Goal: Task Accomplishment & Management: Complete application form

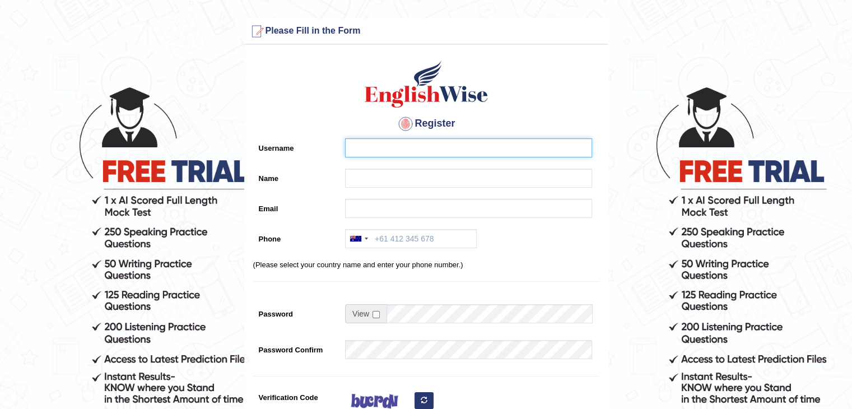
click at [368, 140] on input "Username" at bounding box center [468, 147] width 247 height 19
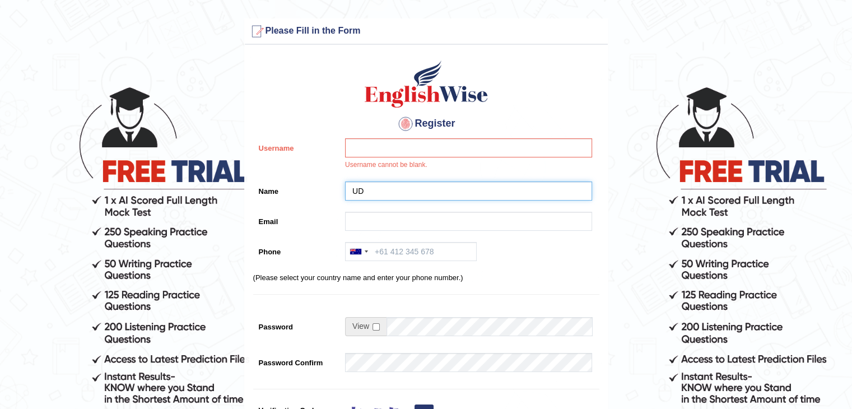
type input "[PERSON_NAME]"
type input "[EMAIL_ADDRESS][DOMAIN_NAME]"
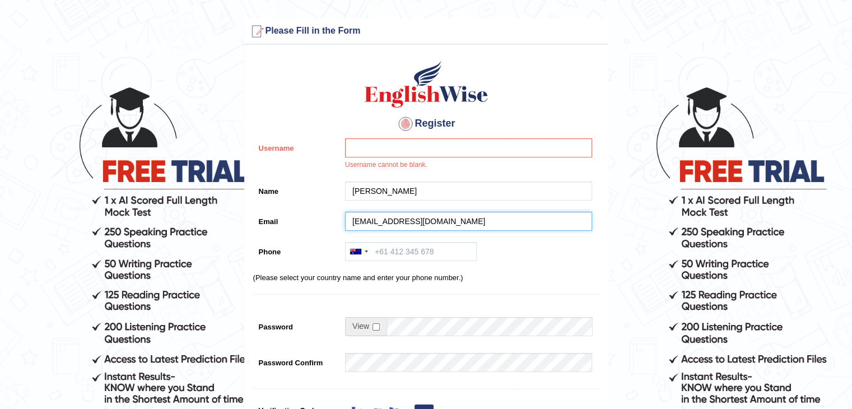
type input "[PHONE_NUMBER]"
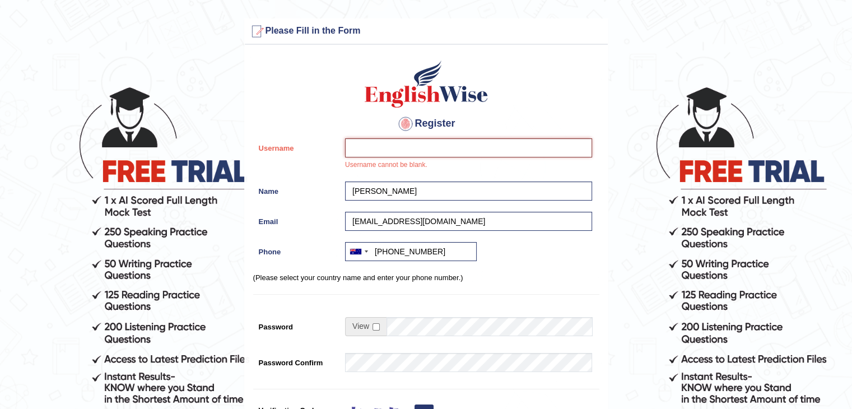
click at [402, 149] on input "Username" at bounding box center [468, 147] width 247 height 19
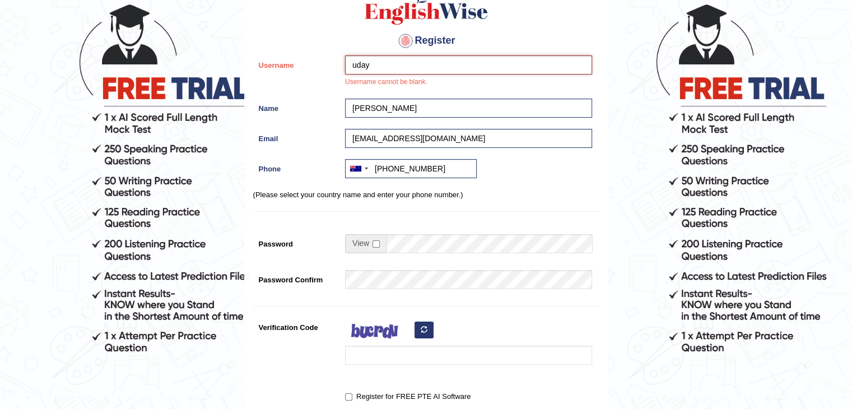
scroll to position [85, 0]
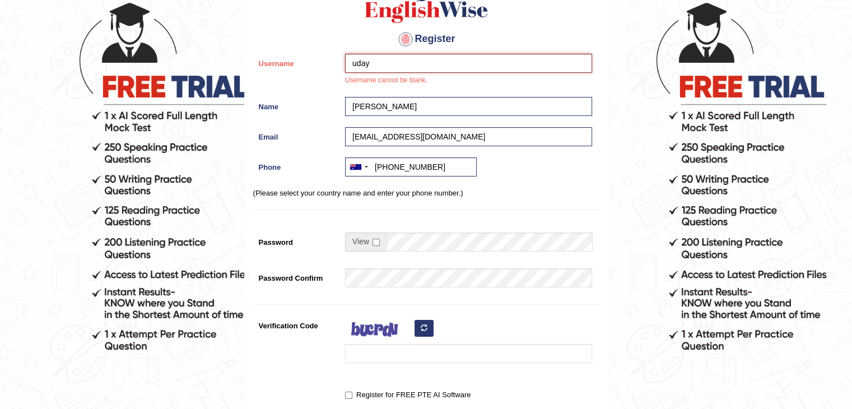
type input "uday"
click at [379, 242] on input "checkbox" at bounding box center [376, 242] width 7 height 7
checkbox input "true"
click at [392, 61] on input "uday" at bounding box center [468, 63] width 247 height 19
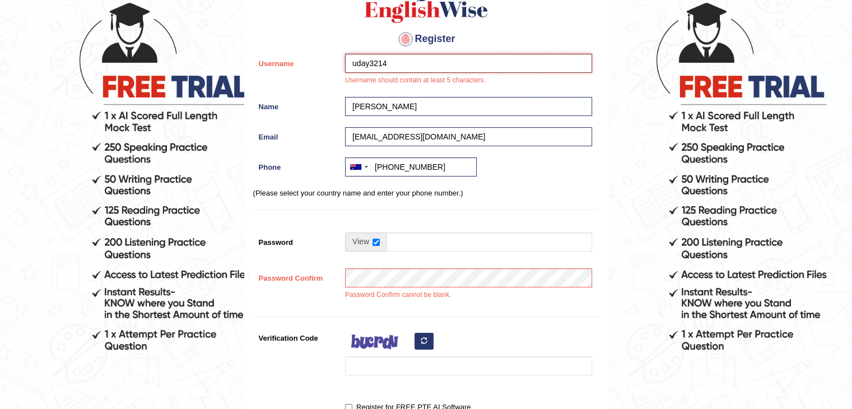
type input "uday3214"
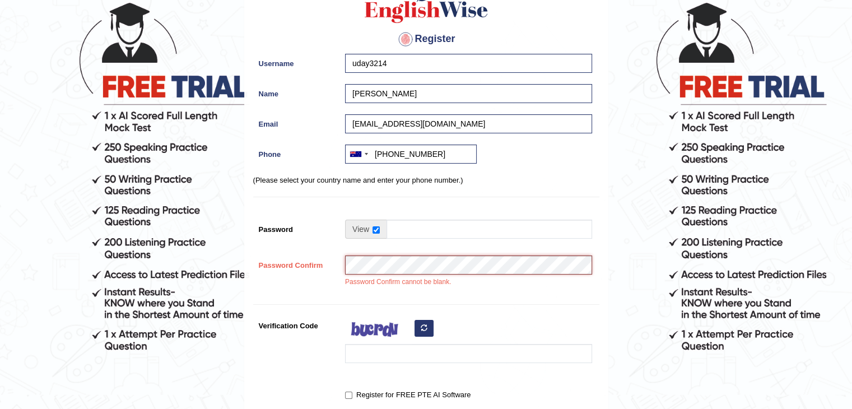
scroll to position [142, 0]
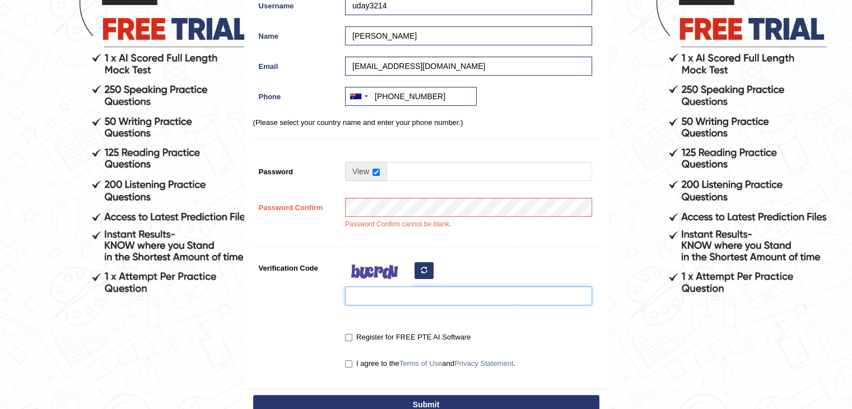
click at [397, 294] on input "Verification Code" at bounding box center [468, 295] width 247 height 19
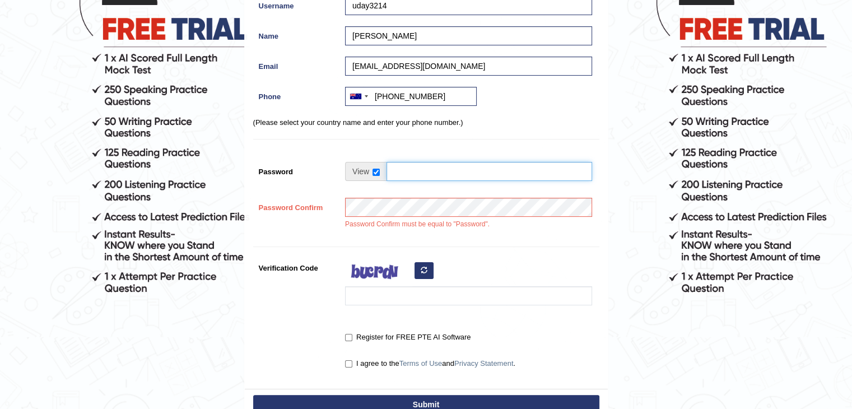
click at [424, 169] on input "Password" at bounding box center [490, 171] width 206 height 19
type input "Swati@3214191"
click at [446, 243] on div "Register Username uday3214 Name Uday Sharma Email Uday.sharma3214@gmail.com Pho…" at bounding box center [426, 148] width 363 height 481
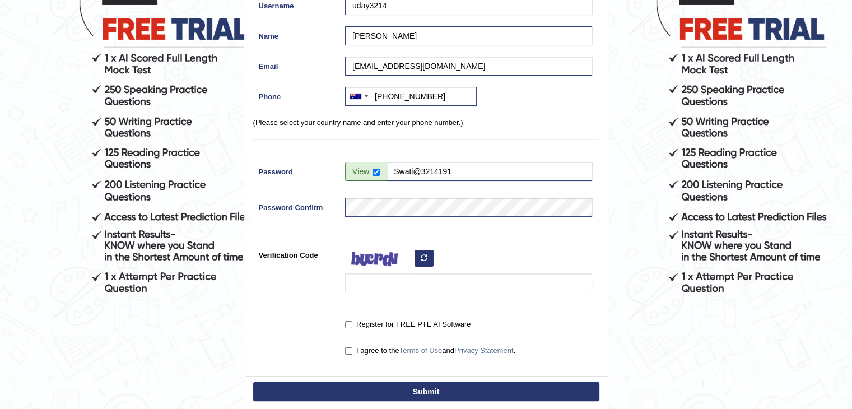
scroll to position [179, 0]
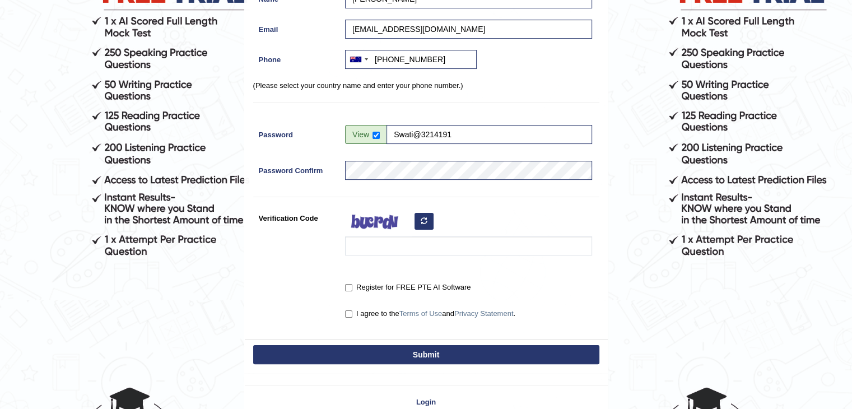
click at [371, 222] on img at bounding box center [378, 222] width 67 height 28
click at [381, 225] on img at bounding box center [378, 222] width 67 height 28
click at [424, 223] on icon "button" at bounding box center [424, 220] width 7 height 7
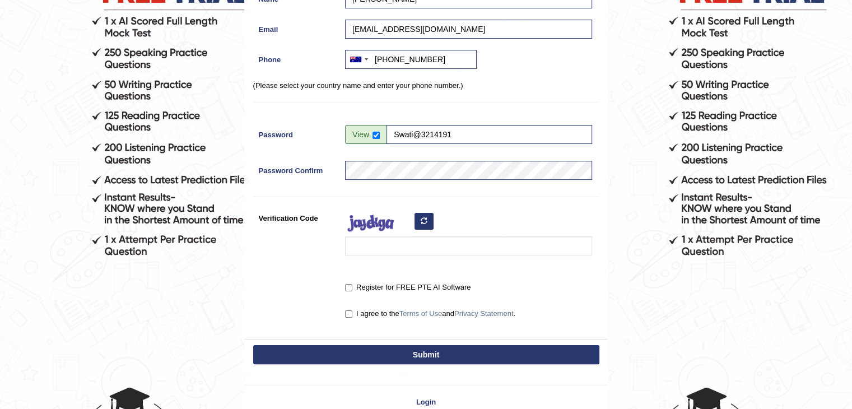
click at [424, 223] on icon "button" at bounding box center [424, 220] width 7 height 7
click at [373, 256] on div at bounding box center [466, 234] width 253 height 53
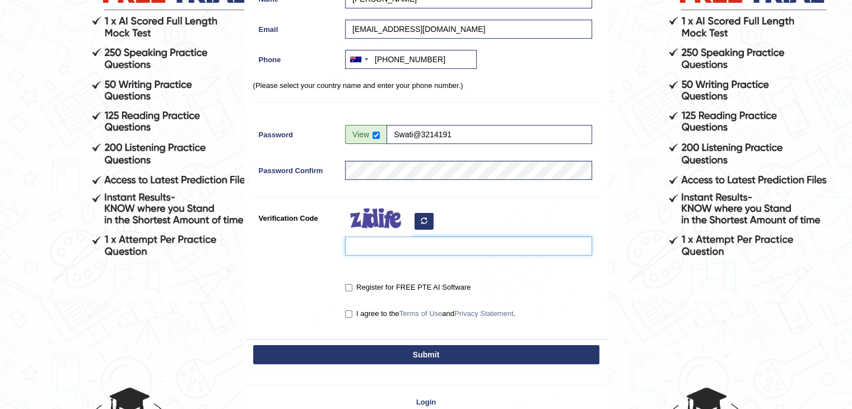
click at [377, 248] on input "Verification Code" at bounding box center [468, 245] width 247 height 19
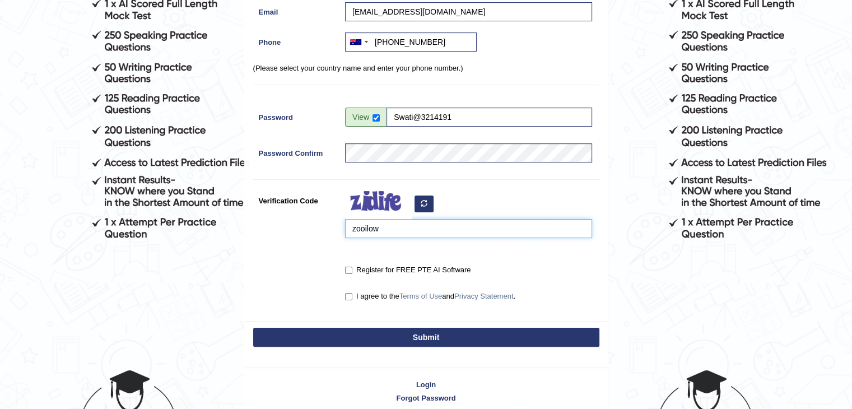
scroll to position [201, 0]
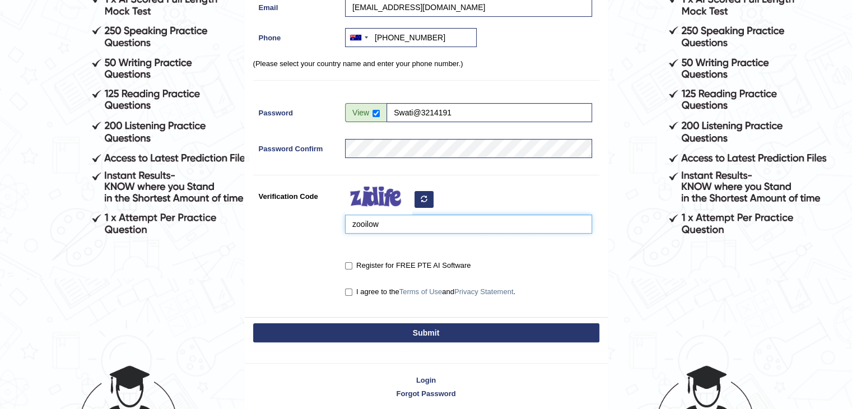
type input "zooilow"
click at [351, 262] on input "Register for FREE PTE AI Software" at bounding box center [348, 265] width 7 height 7
checkbox input "true"
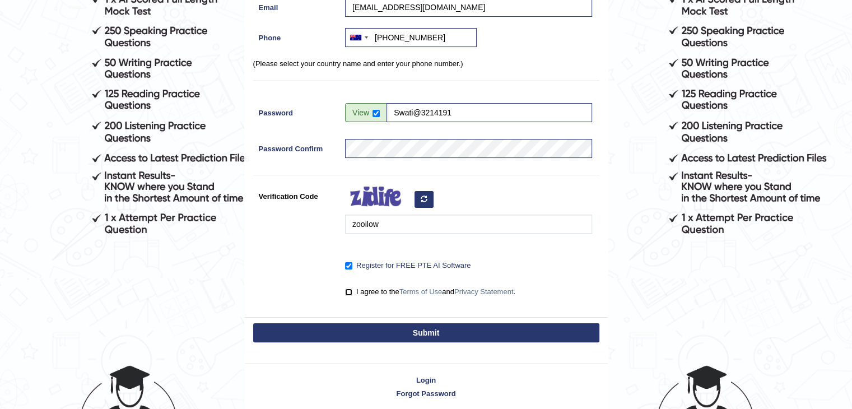
click at [348, 292] on input "I agree to the Terms of Use and Privacy Statement ." at bounding box center [348, 292] width 7 height 7
checkbox input "true"
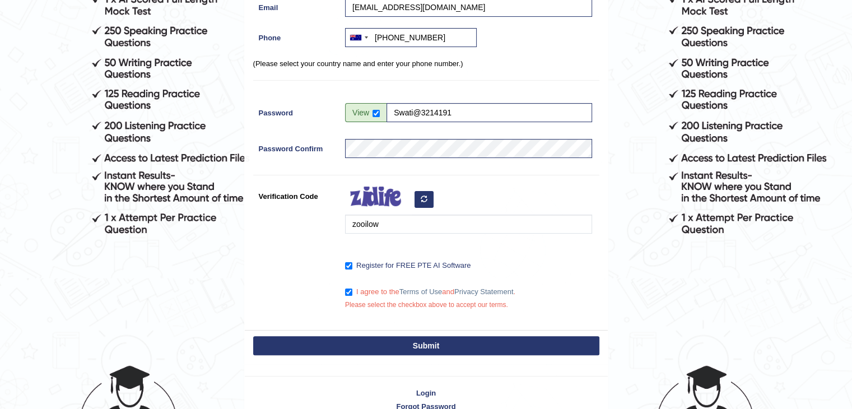
click at [363, 342] on button "Submit" at bounding box center [426, 345] width 346 height 19
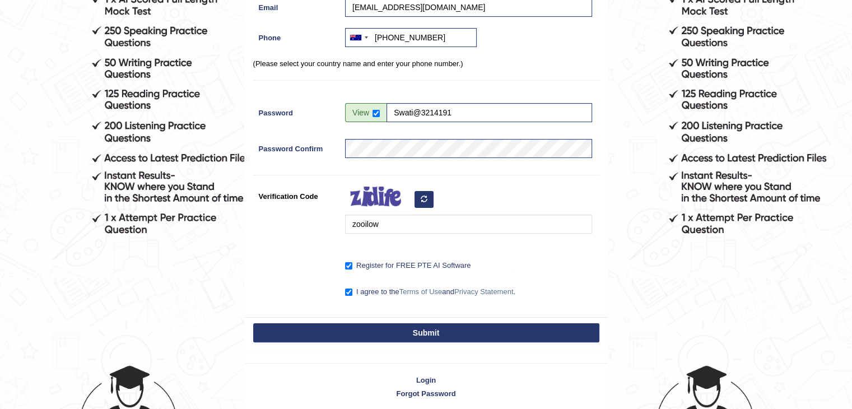
click at [382, 325] on button "Submit" at bounding box center [426, 332] width 346 height 19
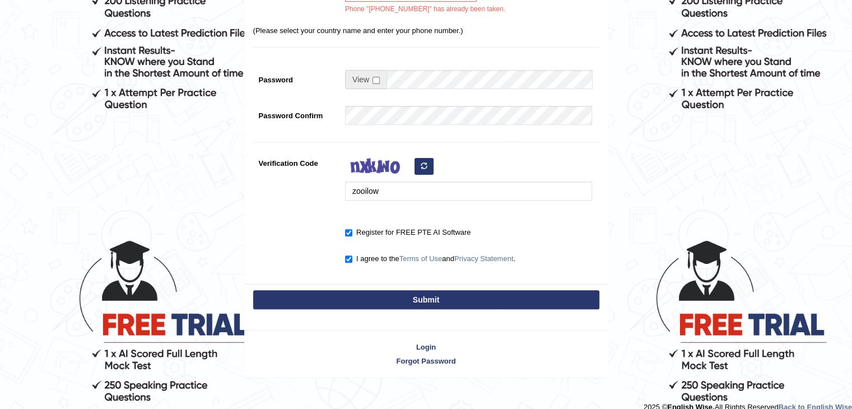
scroll to position [338, 0]
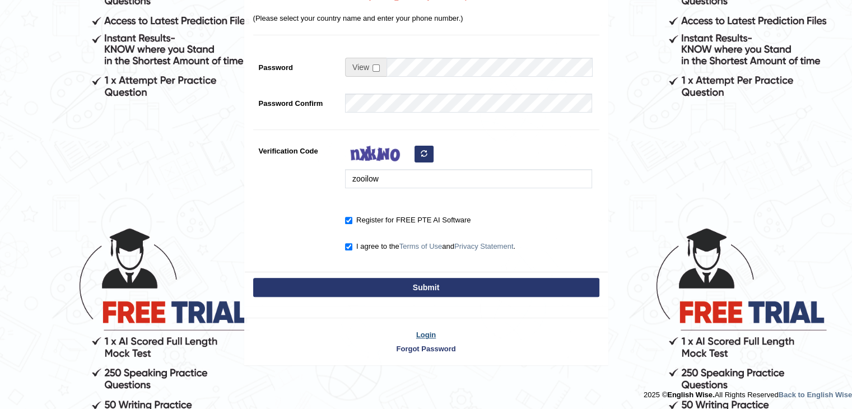
click at [419, 331] on link "Login" at bounding box center [426, 335] width 363 height 11
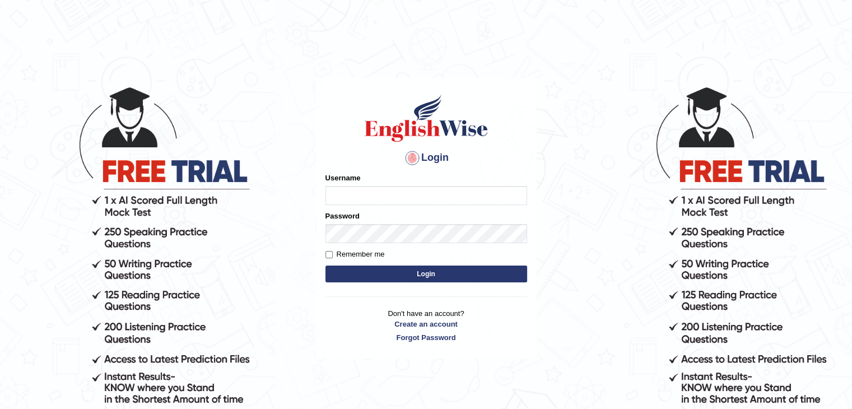
click at [373, 200] on input "Username" at bounding box center [427, 195] width 202 height 19
type input "[EMAIL_ADDRESS][DOMAIN_NAME]"
click at [410, 334] on link "Forgot Password" at bounding box center [427, 337] width 202 height 11
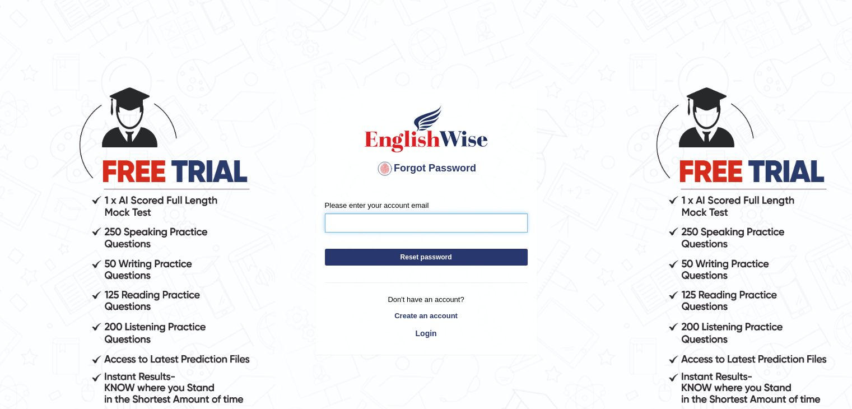
click at [370, 229] on input "Please enter your account email" at bounding box center [426, 223] width 203 height 19
type input "[EMAIL_ADDRESS][DOMAIN_NAME]"
click at [403, 256] on button "Reset password" at bounding box center [426, 257] width 203 height 17
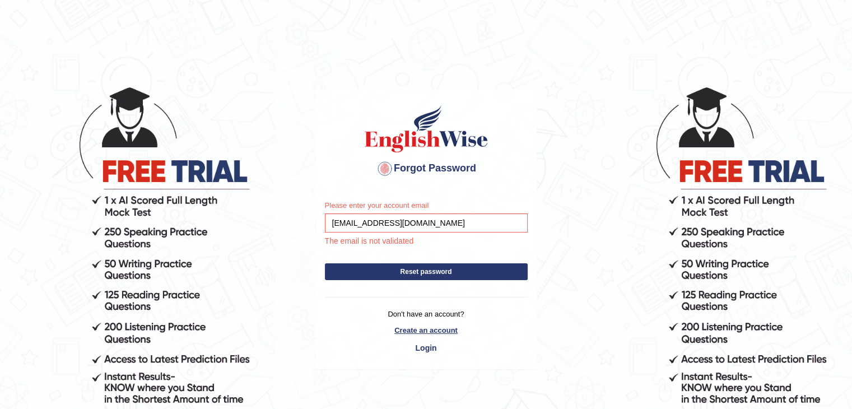
click at [432, 328] on link "Create an account" at bounding box center [426, 330] width 203 height 11
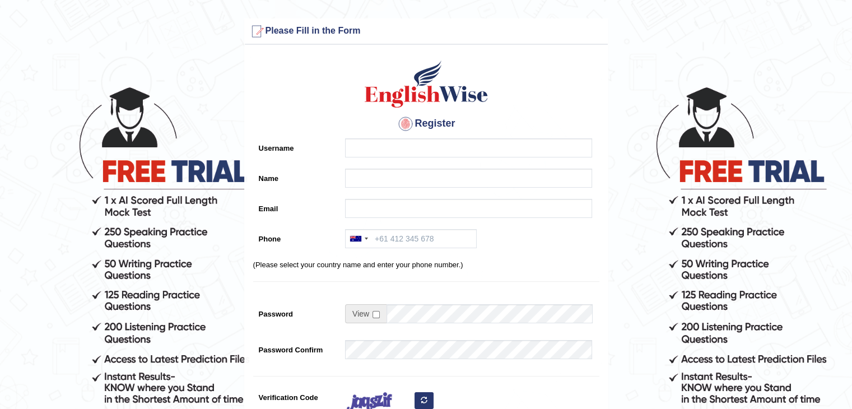
click at [375, 157] on div at bounding box center [466, 150] width 253 height 25
click at [373, 152] on input "Username" at bounding box center [468, 147] width 247 height 19
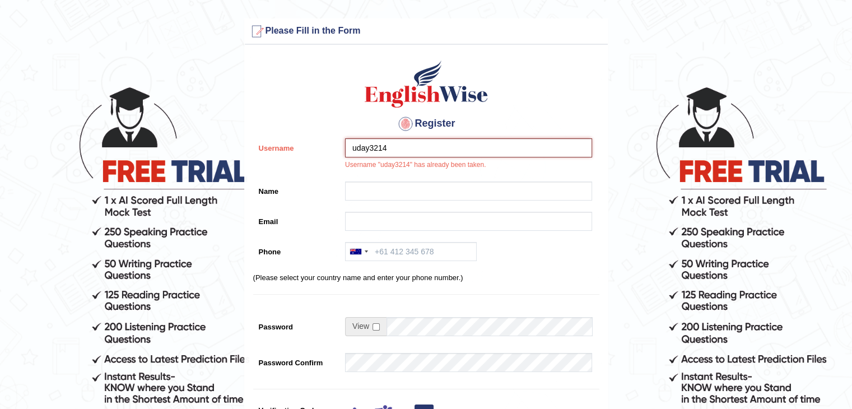
click at [403, 154] on input "uday3214" at bounding box center [468, 147] width 247 height 19
type input "uday3214191"
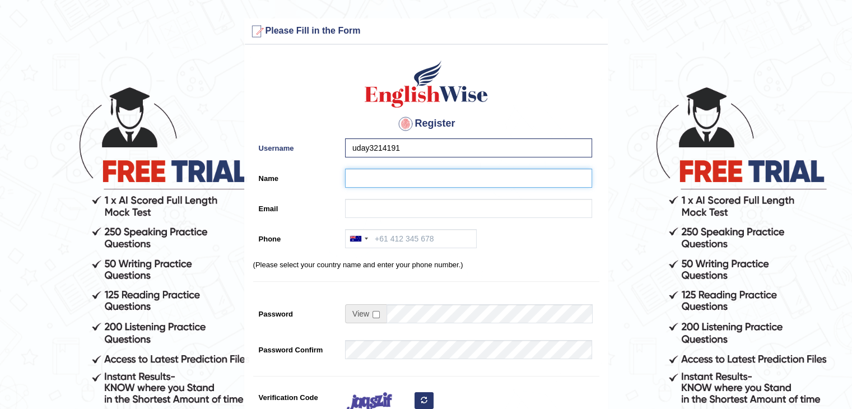
click at [385, 180] on input "Name" at bounding box center [468, 178] width 247 height 19
type input "[PERSON_NAME]"
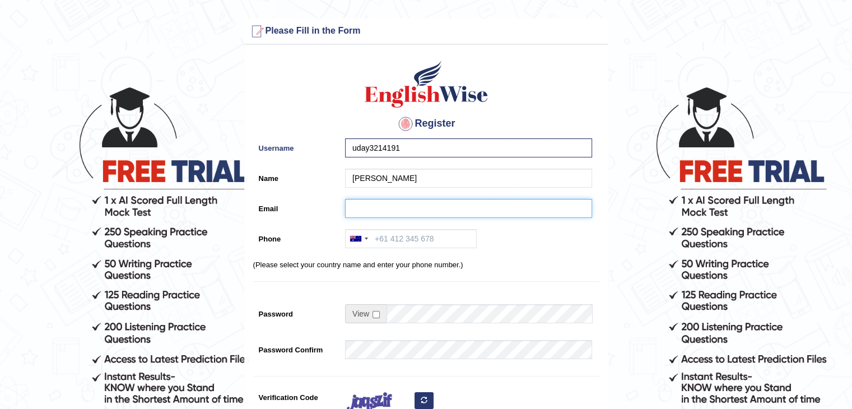
type input "[EMAIL_ADDRESS][DOMAIN_NAME]"
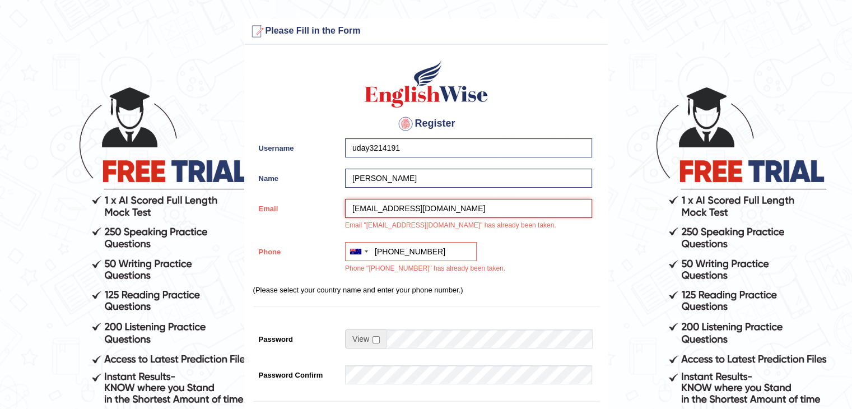
click at [351, 206] on input "[EMAIL_ADDRESS][DOMAIN_NAME]" at bounding box center [468, 208] width 247 height 19
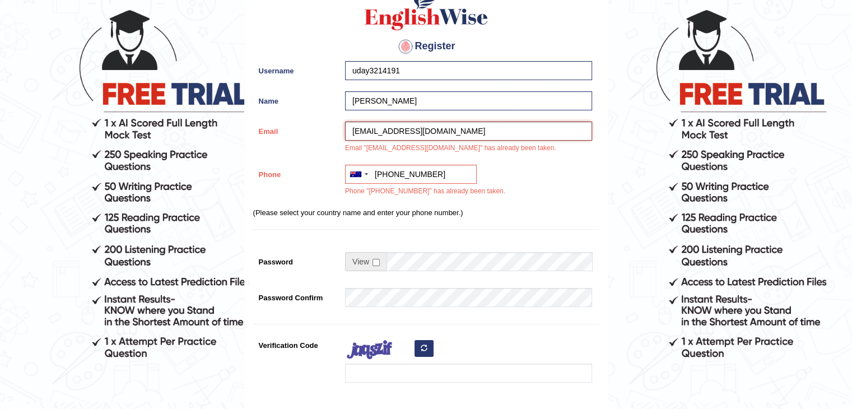
scroll to position [82, 0]
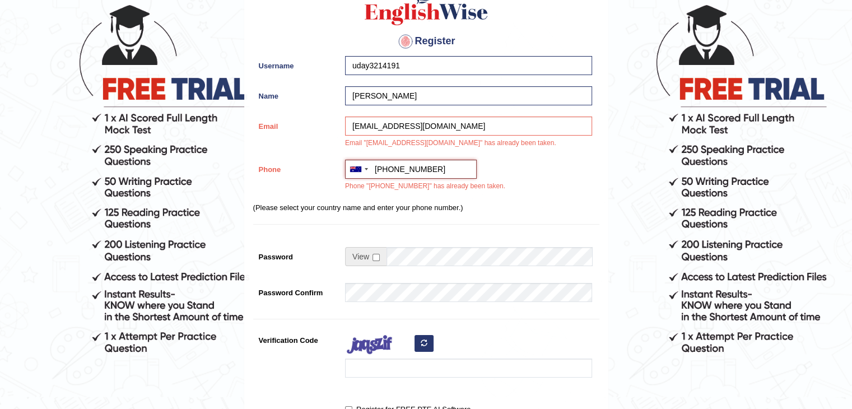
click at [441, 164] on input "[PHONE_NUMBER]" at bounding box center [411, 169] width 132 height 19
click at [447, 168] on input "[PHONE_NUMBER]" at bounding box center [411, 169] width 132 height 19
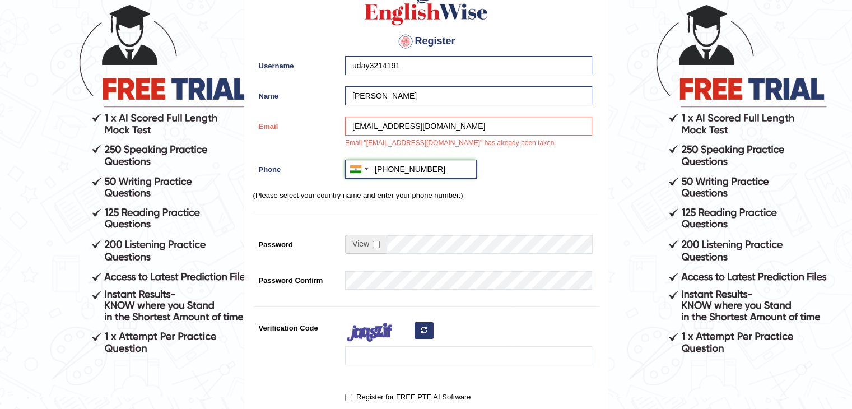
click at [435, 168] on input "[PHONE_NUMBER]" at bounding box center [411, 169] width 132 height 19
type input "[PHONE_NUMBER]"
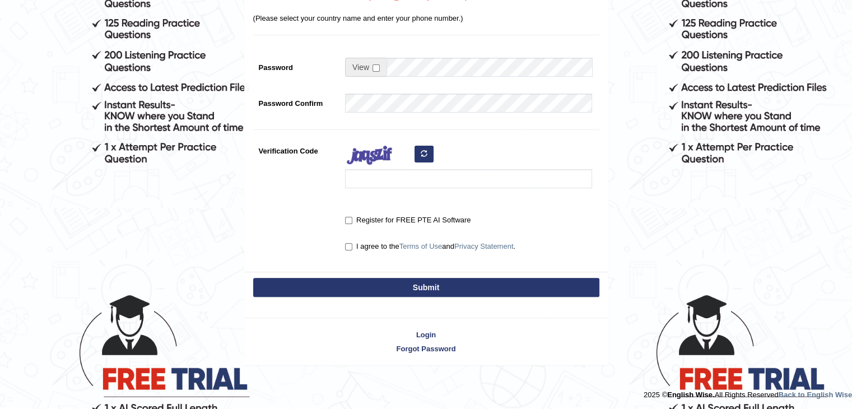
scroll to position [0, 0]
